Goal: Information Seeking & Learning: Learn about a topic

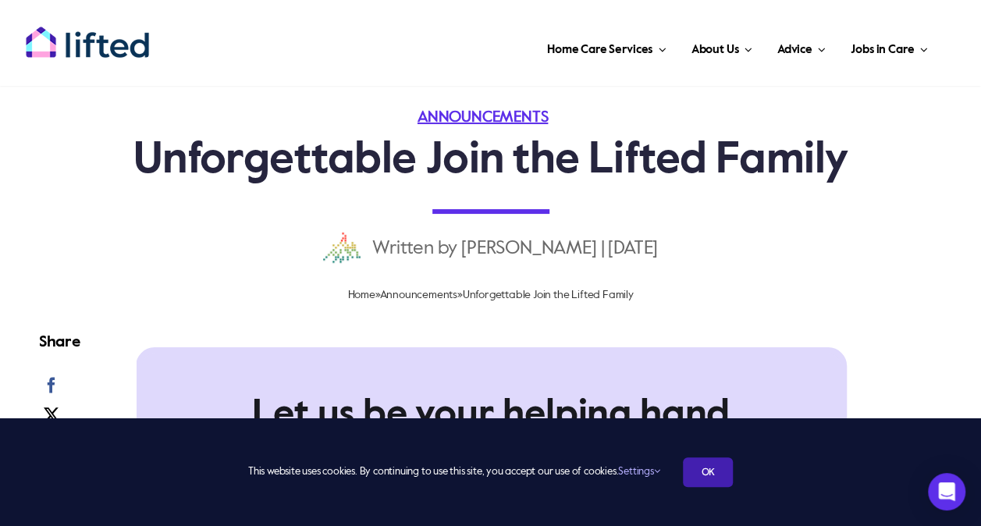
click at [710, 470] on link "OK" at bounding box center [708, 472] width 50 height 30
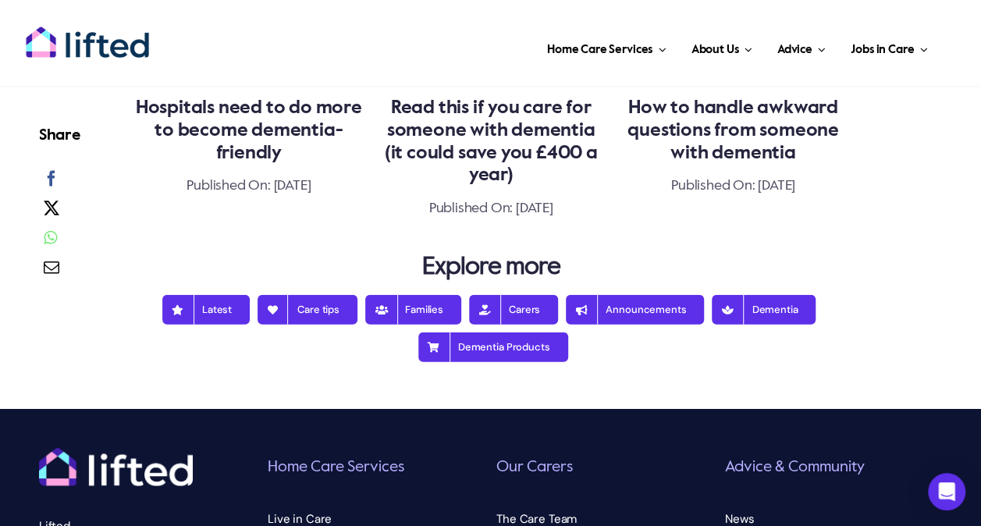
scroll to position [1873, 0]
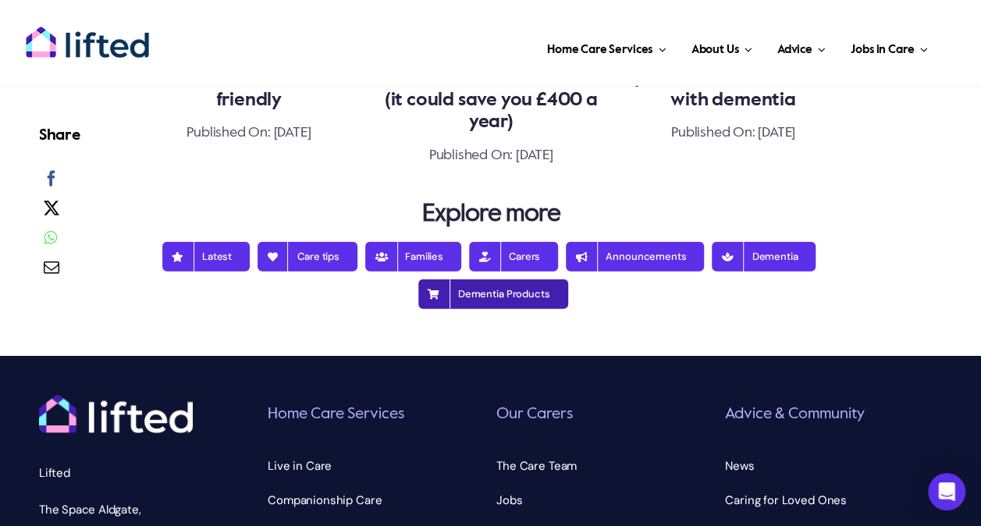
click at [465, 293] on span "Dementia Products" at bounding box center [493, 294] width 114 height 12
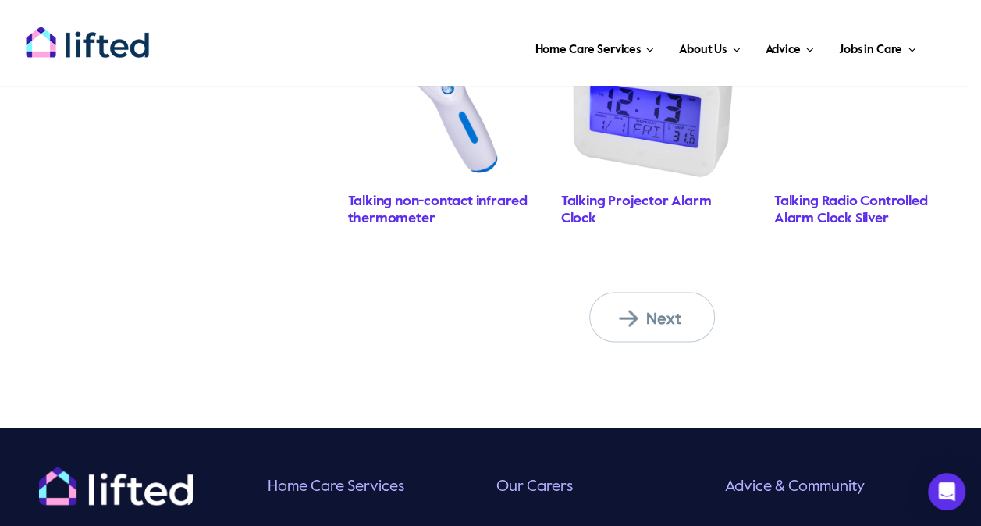
scroll to position [1483, 0]
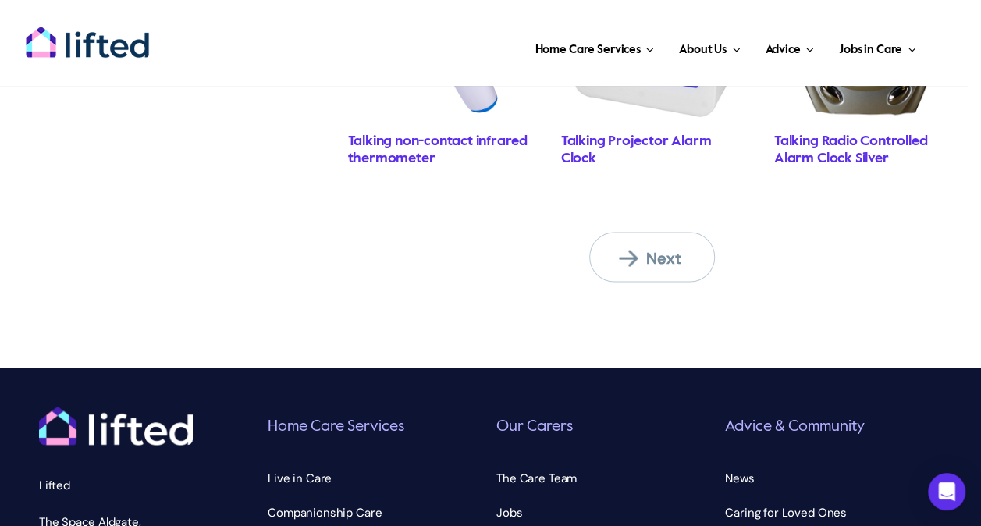
click at [655, 248] on span "Next" at bounding box center [662, 258] width 86 height 20
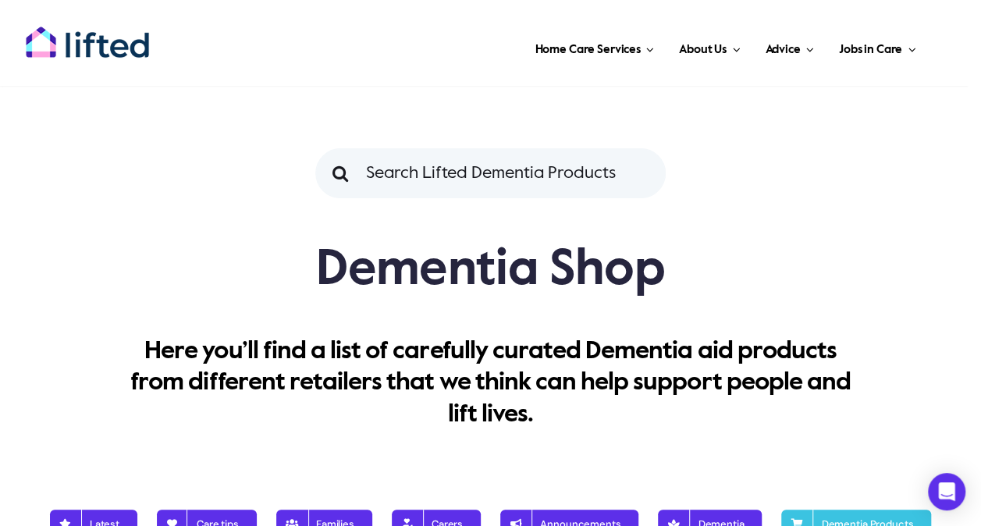
click at [47, 334] on div "Here you’ll find a list of carefully curated Dementia aid products from differe…" at bounding box center [490, 374] width 968 height 147
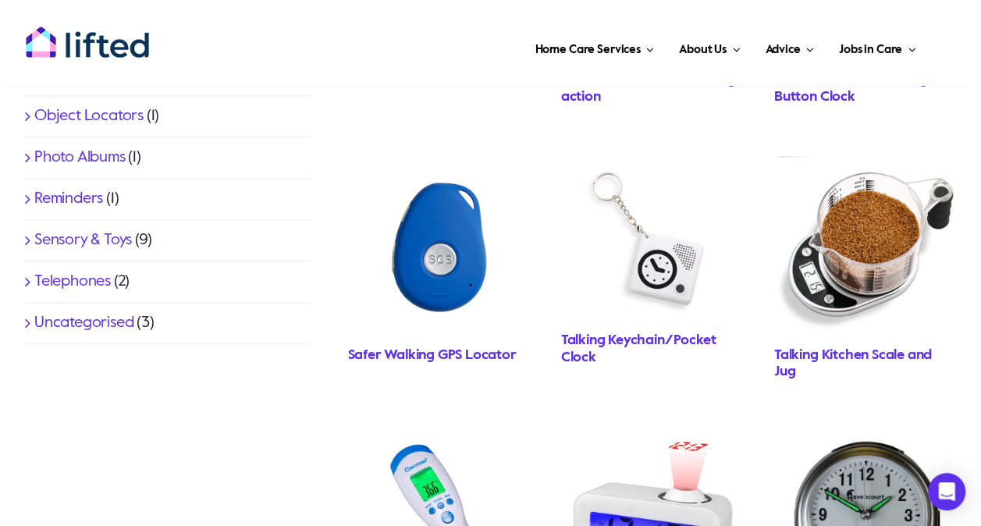
scroll to position [1014, 0]
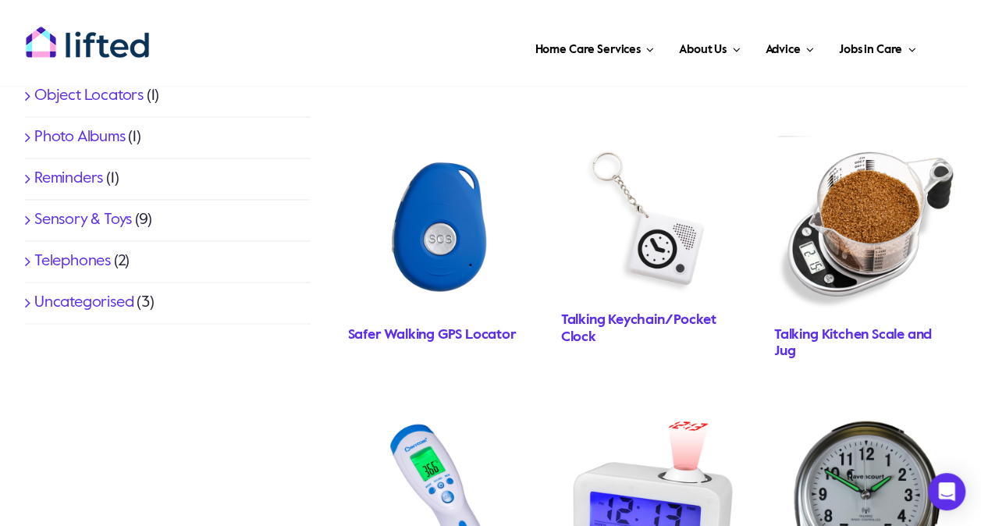
click at [423, 328] on link "Safer Walking GPS Locator" at bounding box center [432, 335] width 169 height 14
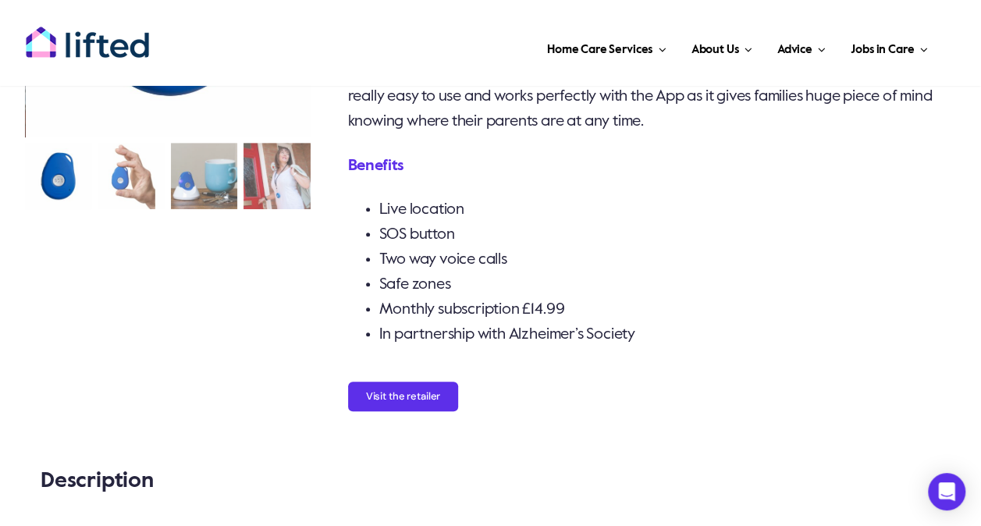
scroll to position [243, 0]
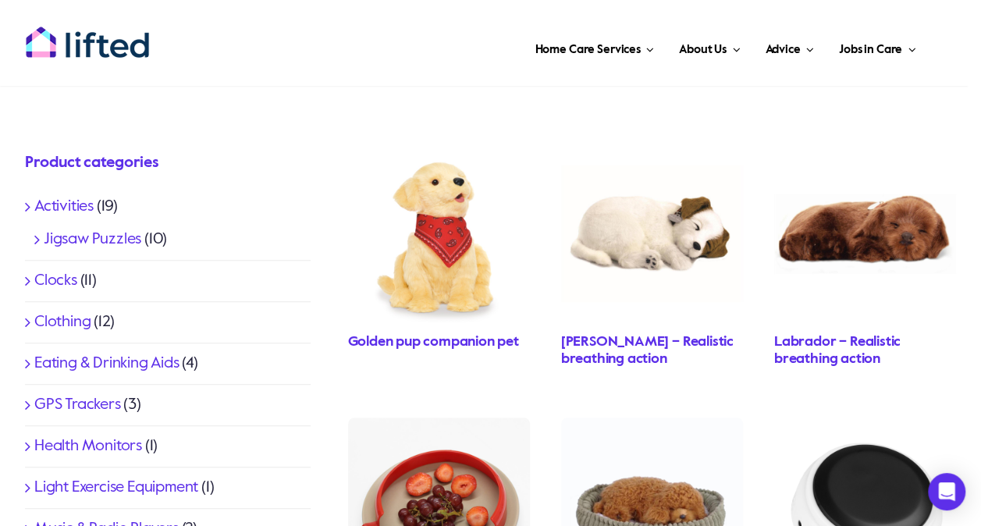
scroll to position [468, 0]
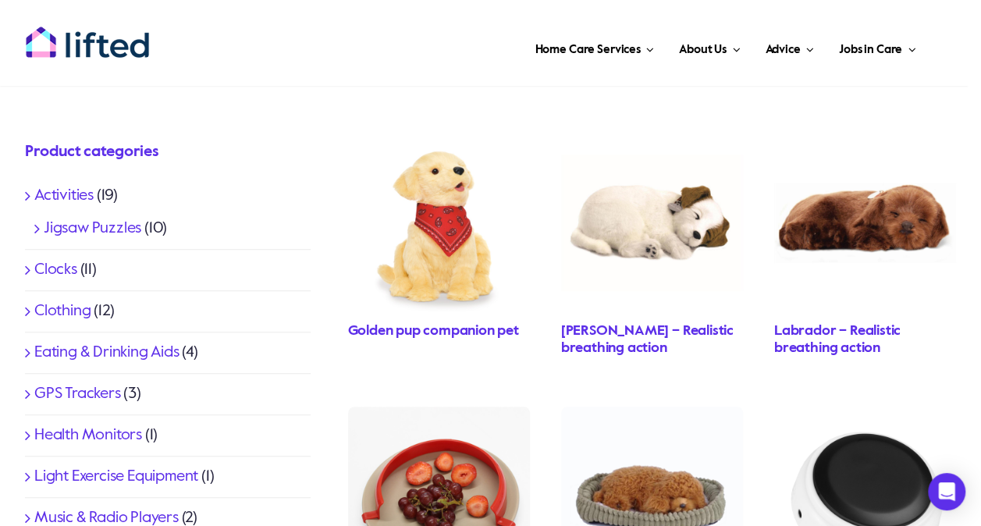
click at [59, 194] on link "Activities" at bounding box center [63, 196] width 59 height 16
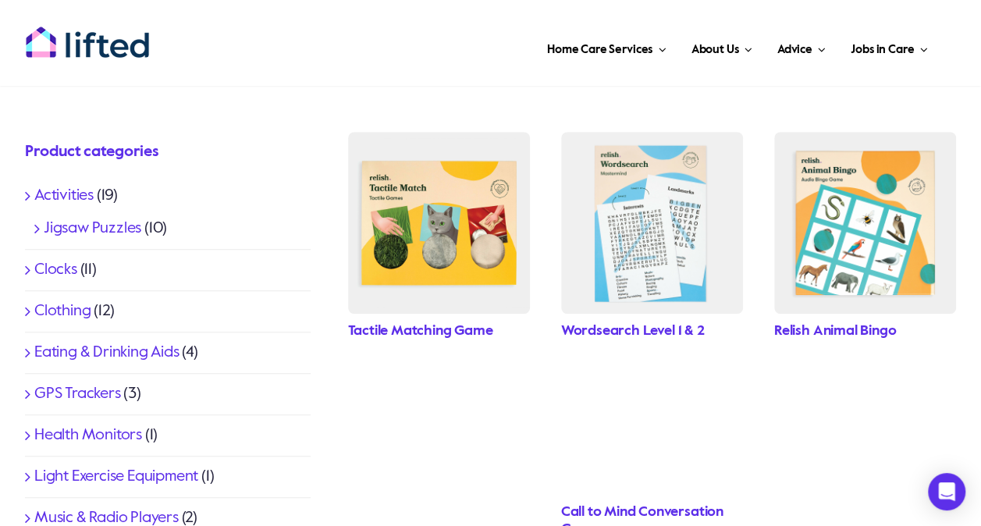
scroll to position [390, 0]
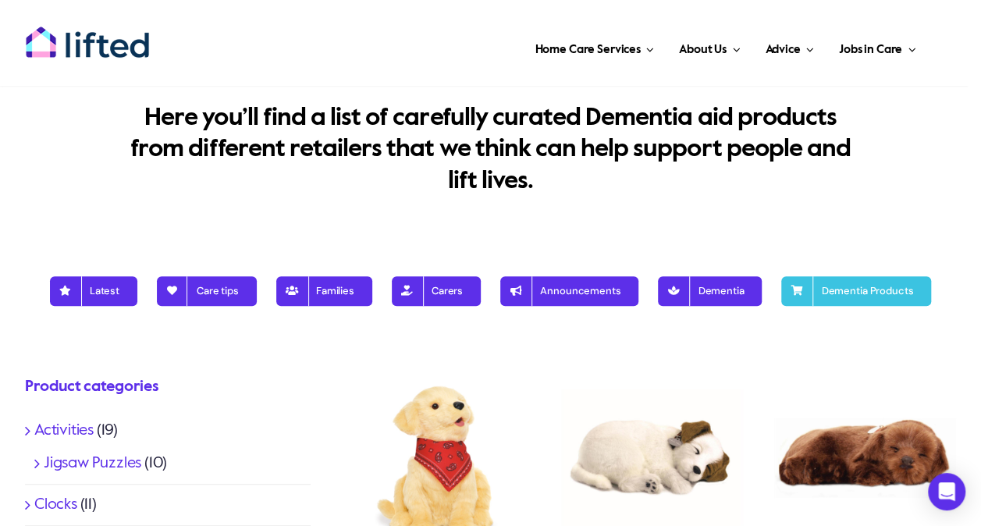
scroll to position [234, 0]
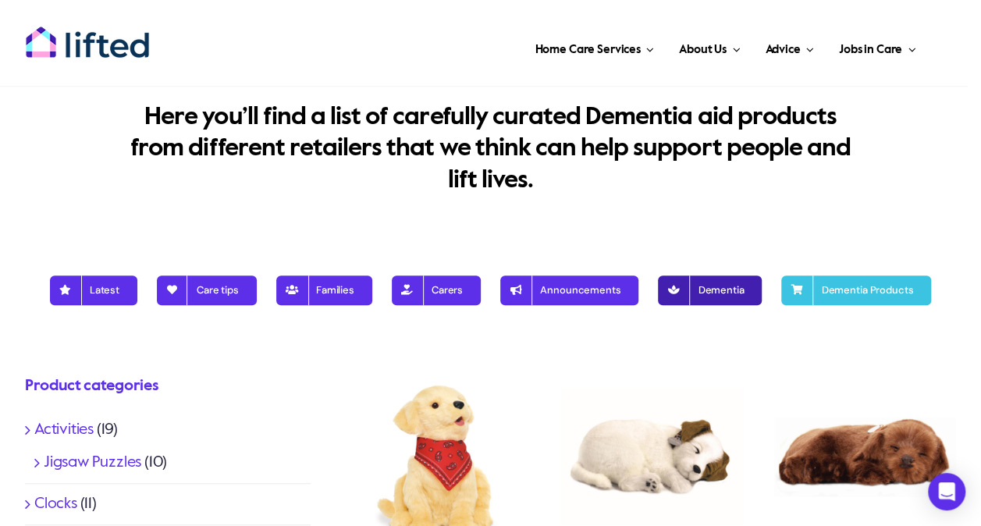
click at [717, 289] on span "Dementia" at bounding box center [710, 290] width 68 height 12
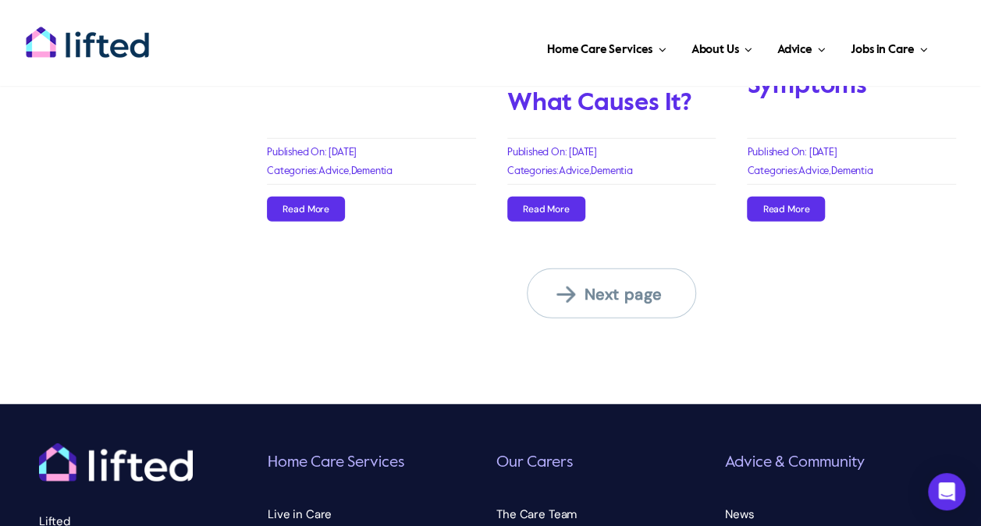
scroll to position [1873, 0]
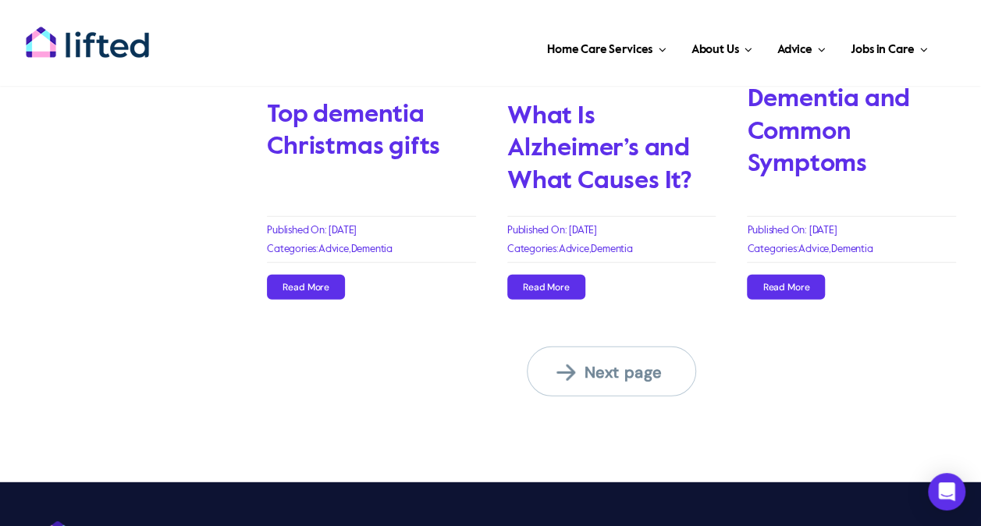
click at [609, 366] on span "Next page" at bounding box center [620, 372] width 129 height 20
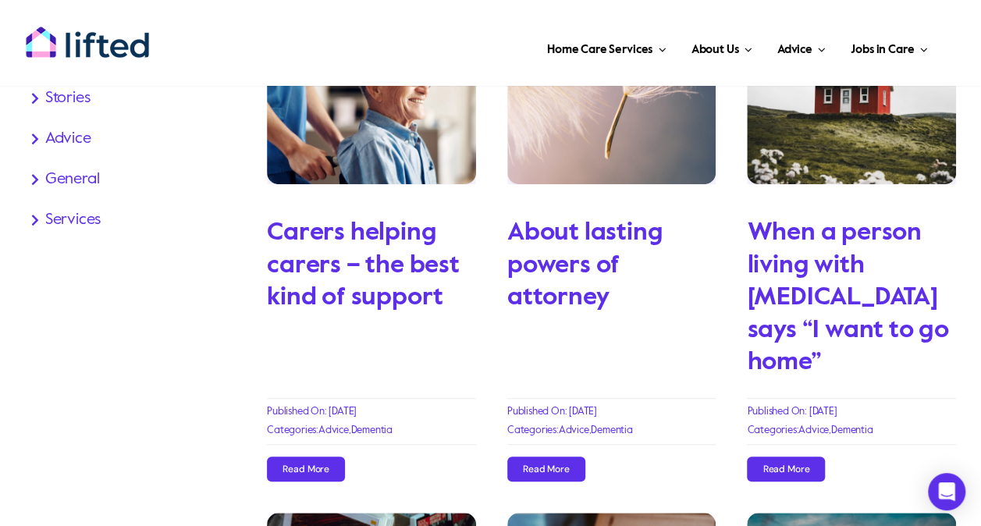
scroll to position [468, 0]
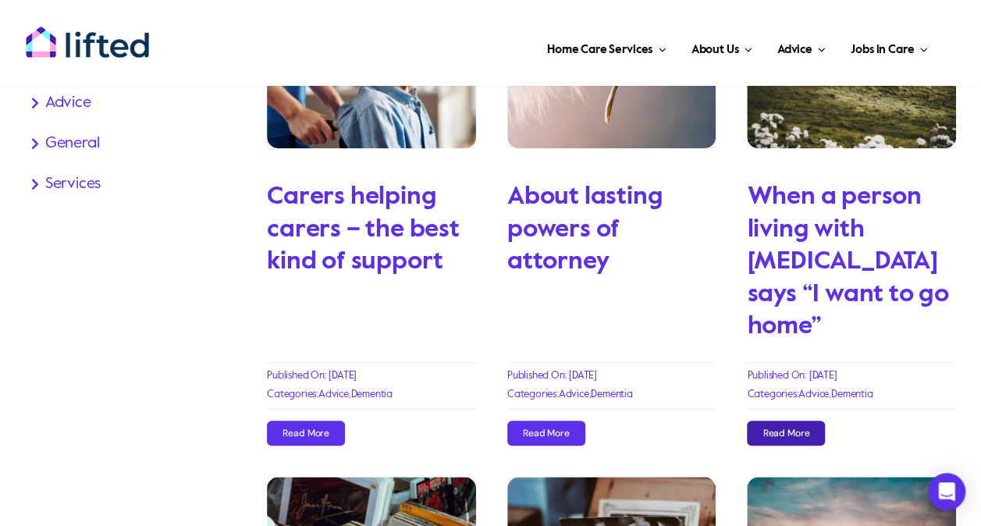
click at [787, 428] on span "Read More" at bounding box center [785, 433] width 47 height 11
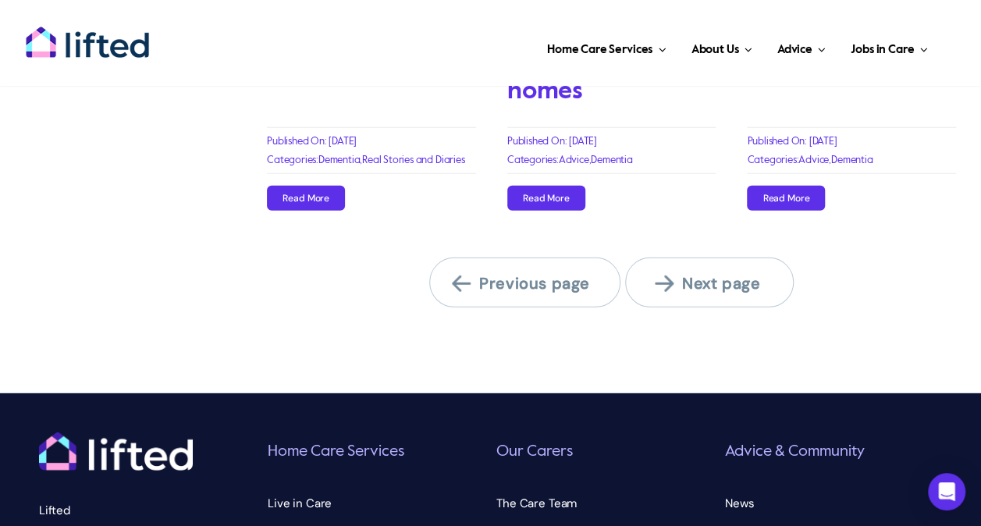
scroll to position [2029, 0]
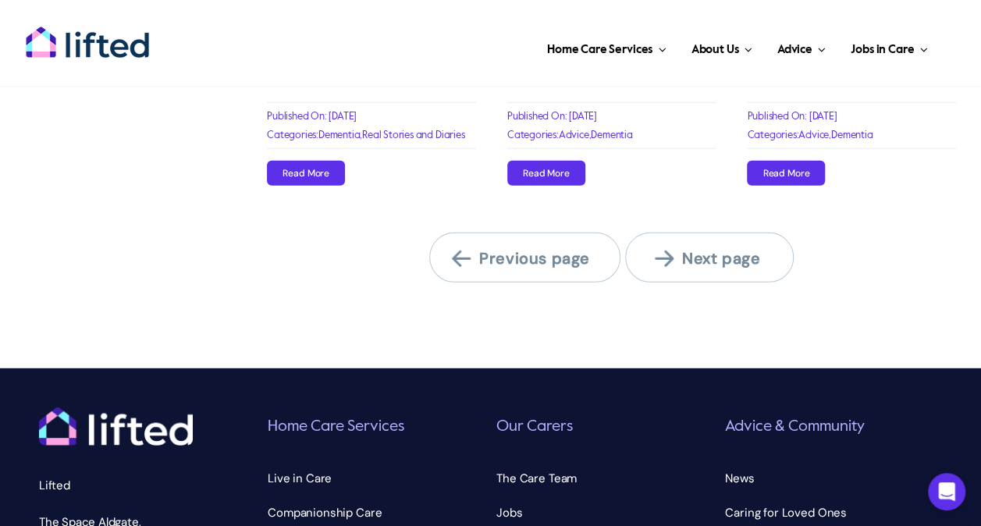
click at [709, 262] on span "Next page" at bounding box center [719, 258] width 129 height 20
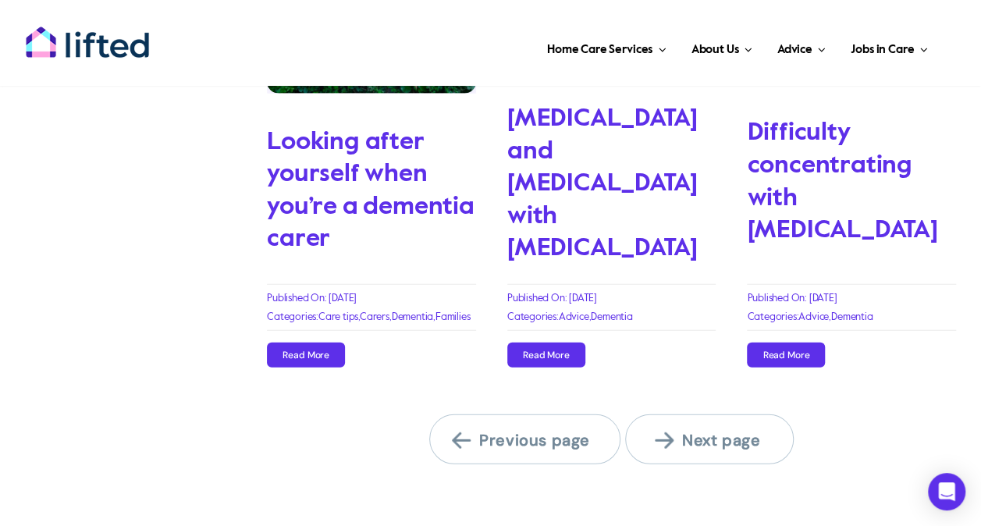
scroll to position [1951, 0]
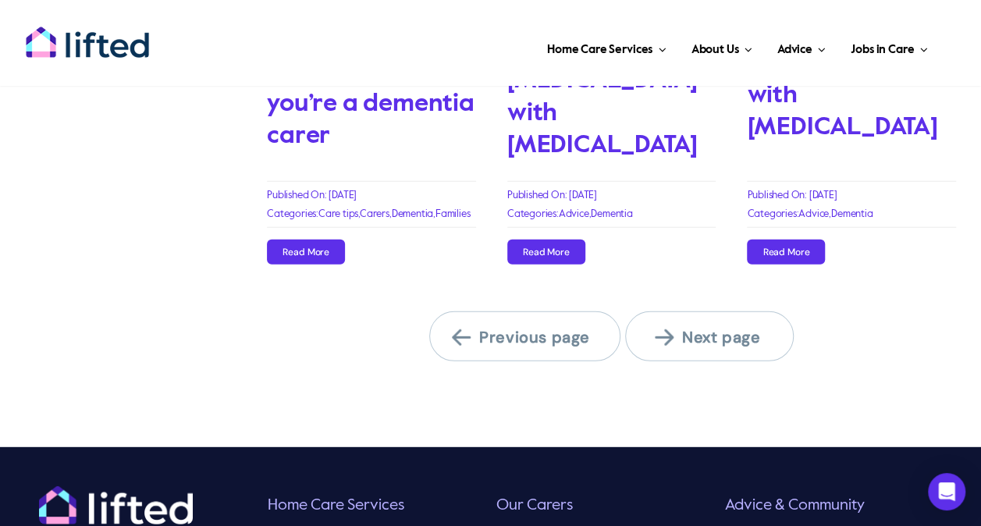
click at [709, 327] on span "Next page" at bounding box center [719, 337] width 129 height 20
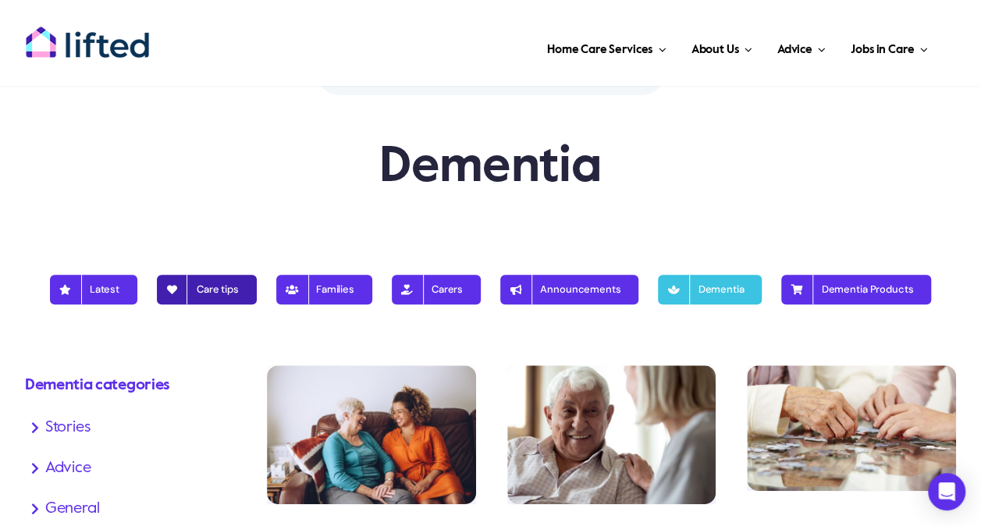
scroll to position [234, 0]
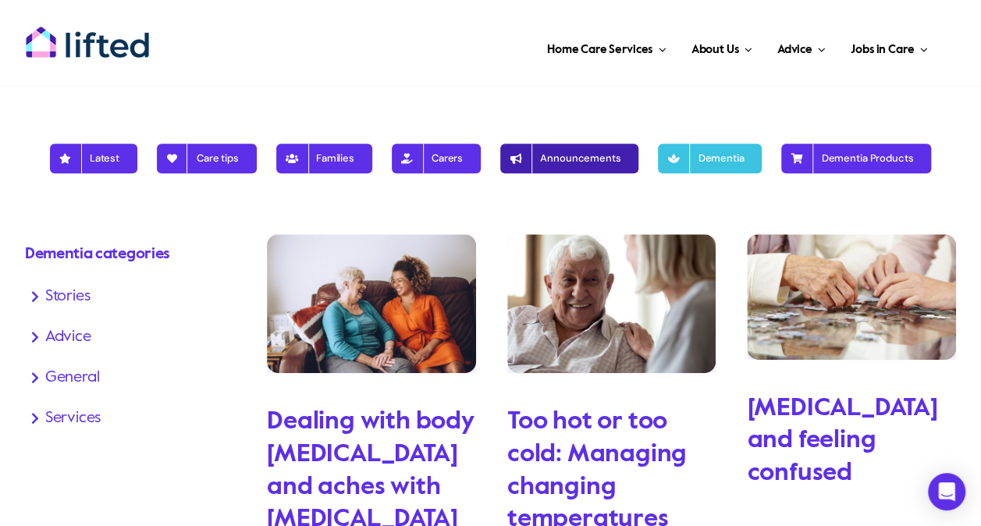
click at [583, 158] on span "Announcements" at bounding box center [569, 158] width 102 height 12
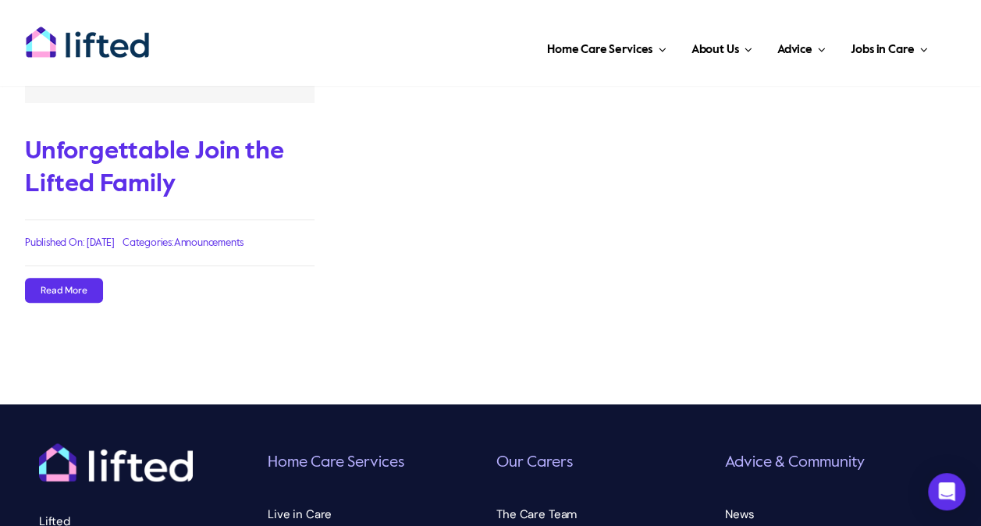
scroll to position [390, 0]
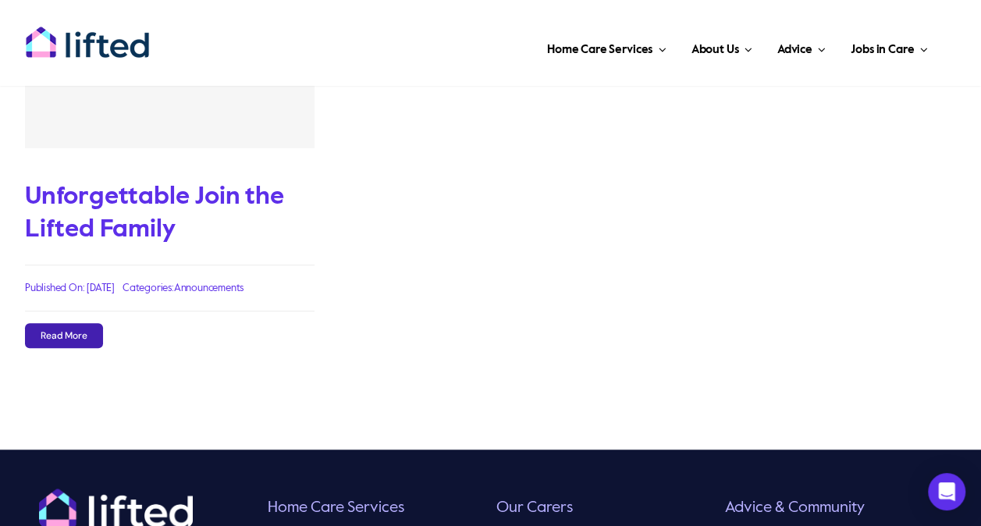
click at [67, 332] on span "Read More" at bounding box center [64, 335] width 47 height 11
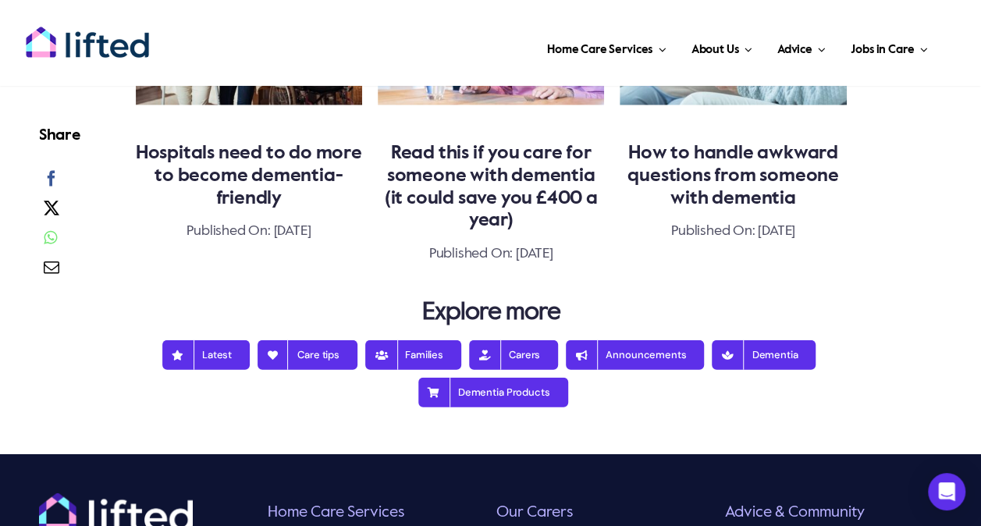
scroll to position [1795, 0]
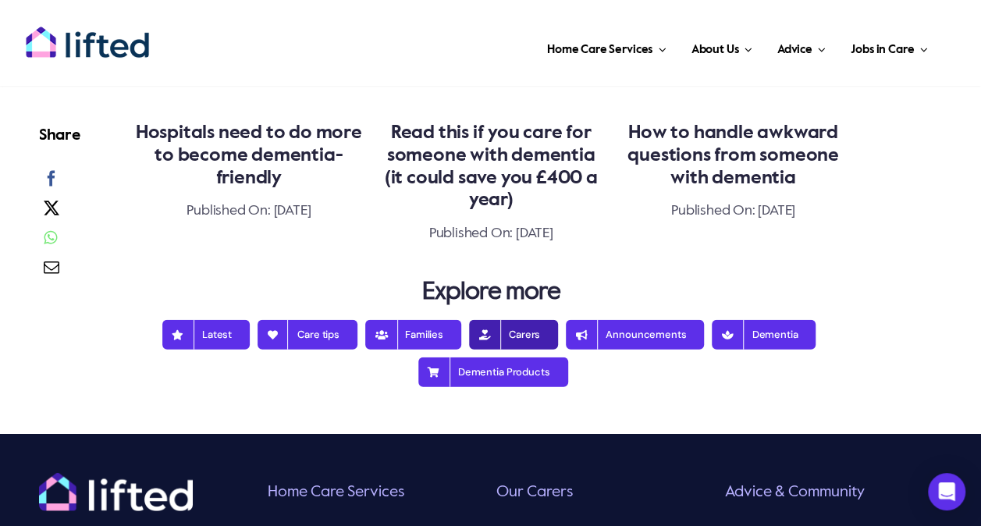
click at [526, 331] on span "Carers" at bounding box center [513, 335] width 53 height 12
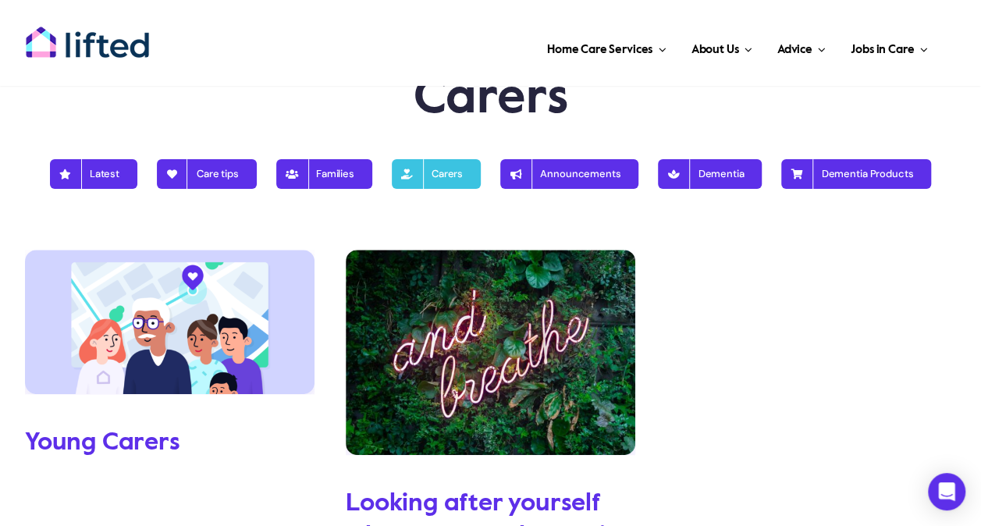
scroll to position [156, 0]
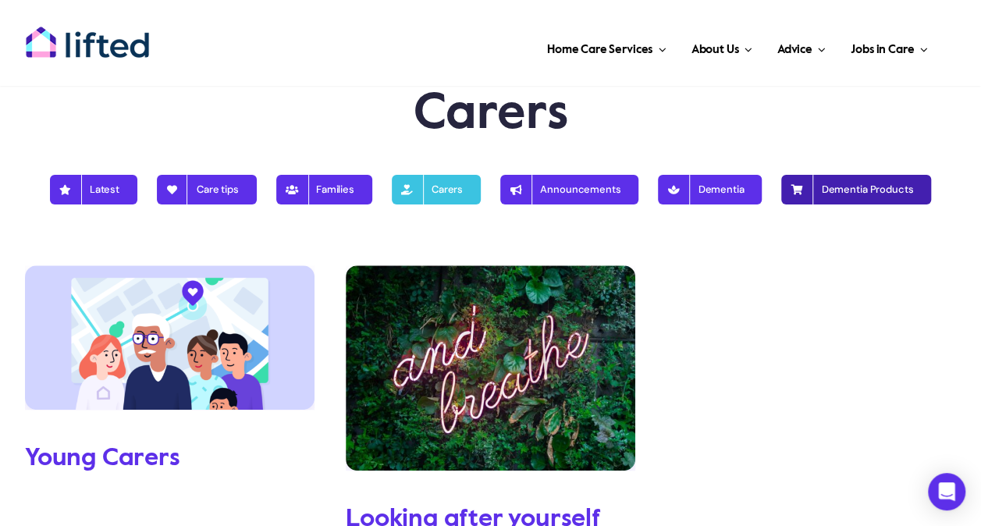
click at [833, 190] on span "Dementia Products" at bounding box center [856, 189] width 114 height 12
